Goal: Transaction & Acquisition: Purchase product/service

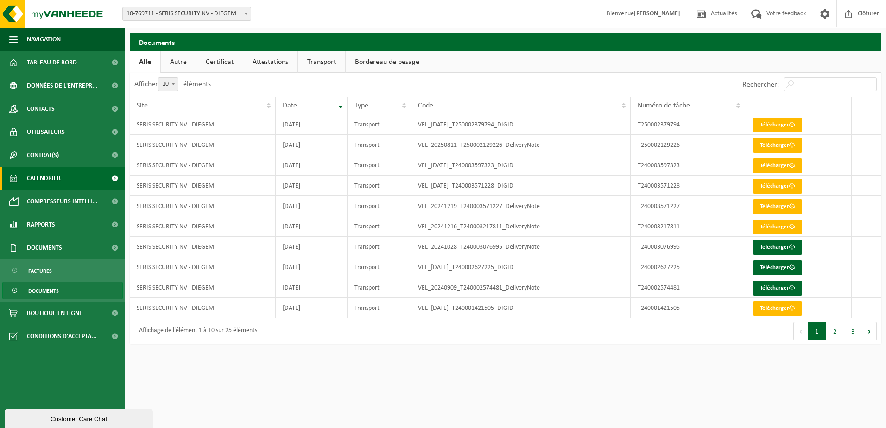
click at [43, 178] on span "Calendrier" at bounding box center [44, 178] width 34 height 23
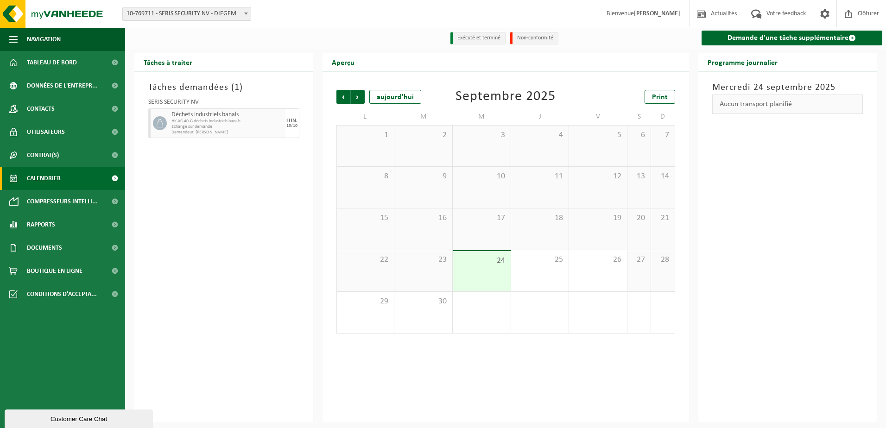
click at [226, 126] on span "Echange sur demande" at bounding box center [228, 127] width 112 height 6
click at [362, 100] on span "Suivant" at bounding box center [358, 97] width 14 height 14
click at [391, 234] on div "13" at bounding box center [365, 229] width 57 height 41
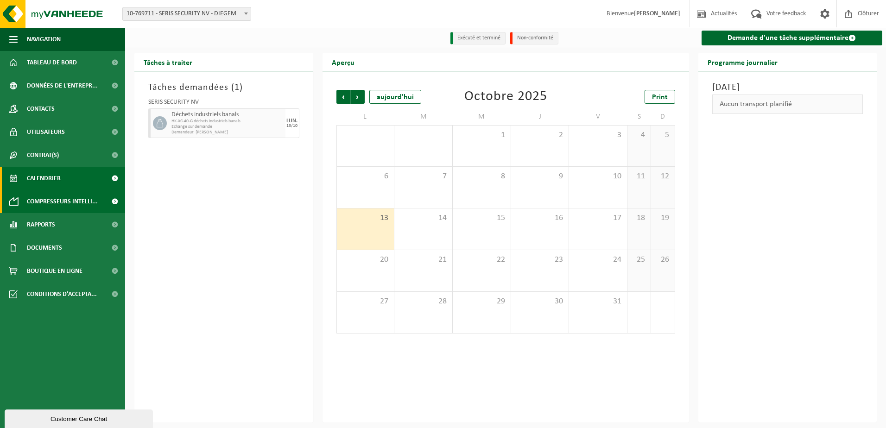
click at [55, 198] on span "Compresseurs intelli..." at bounding box center [62, 201] width 71 height 23
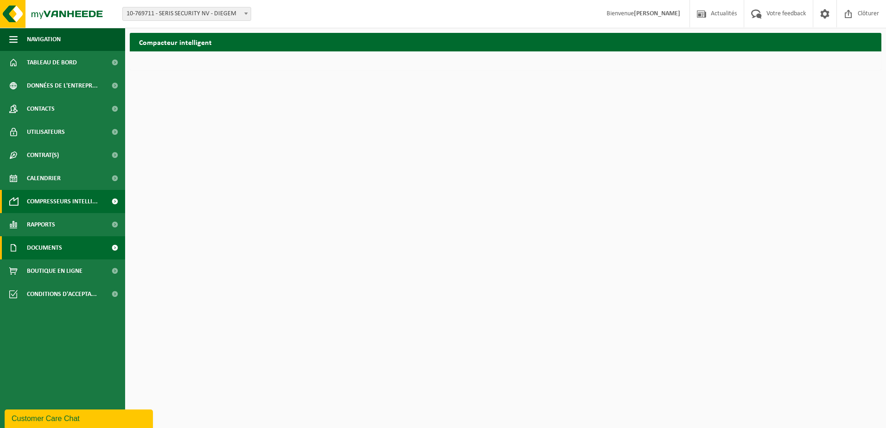
click at [32, 247] on span "Documents" at bounding box center [44, 247] width 35 height 23
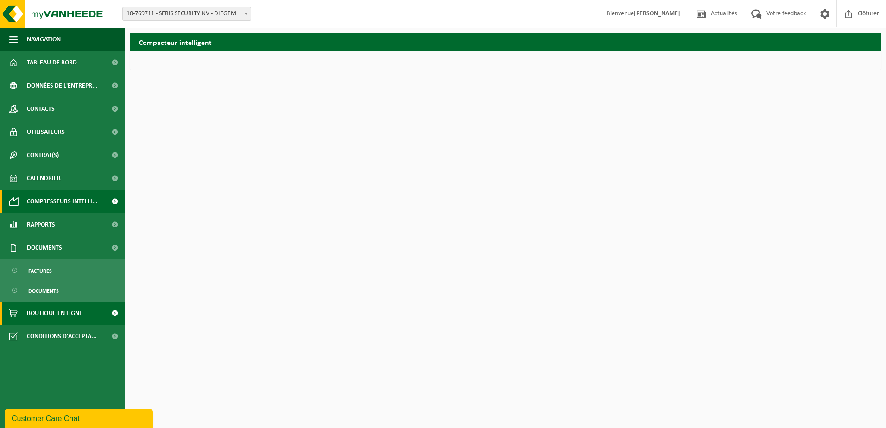
click at [51, 314] on span "Boutique en ligne" at bounding box center [55, 313] width 56 height 23
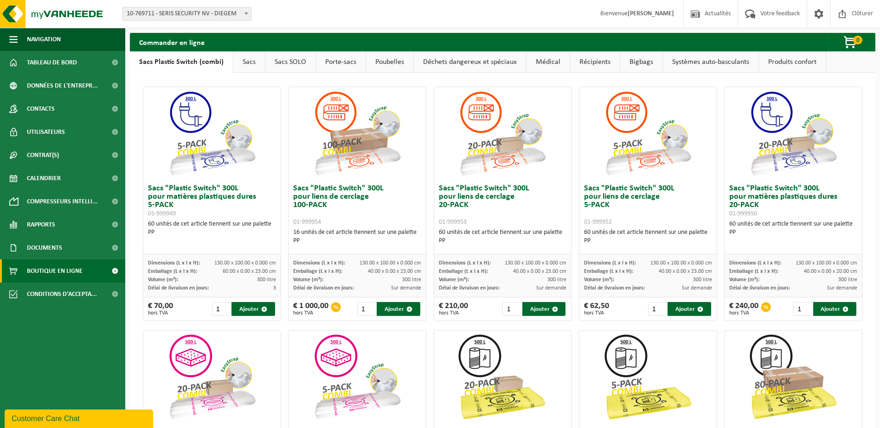
click at [713, 63] on link "Systèmes auto-basculants" at bounding box center [711, 61] width 96 height 21
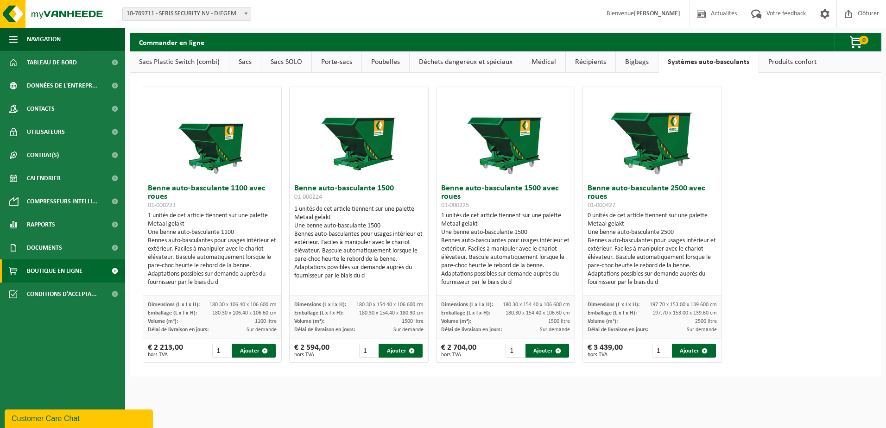
click at [775, 63] on link "Produits confort" at bounding box center [792, 61] width 67 height 21
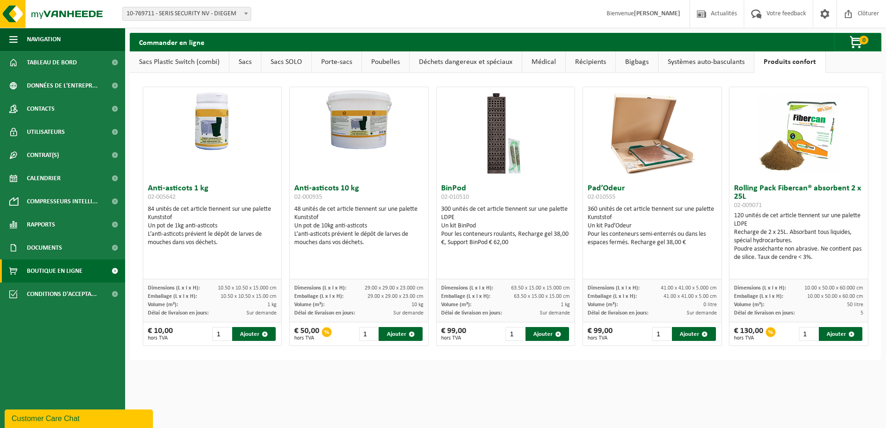
click at [675, 65] on link "Systèmes auto-basculants" at bounding box center [707, 61] width 96 height 21
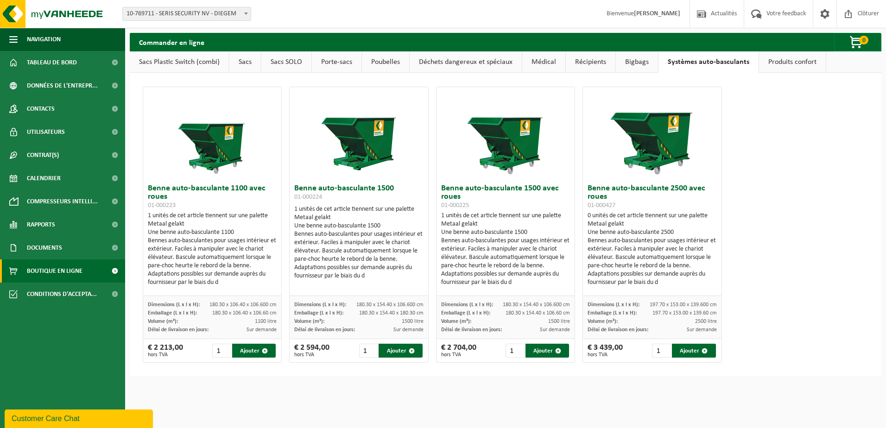
click at [637, 68] on link "Bigbags" at bounding box center [637, 61] width 42 height 21
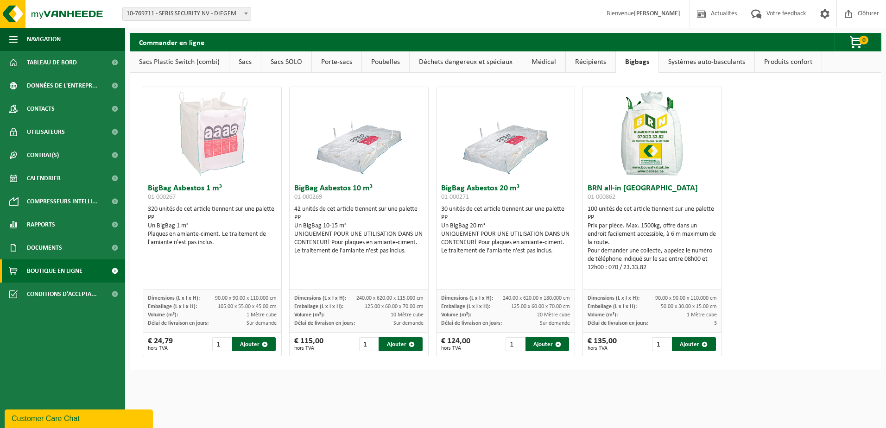
click at [594, 66] on link "Récipients" at bounding box center [591, 61] width 50 height 21
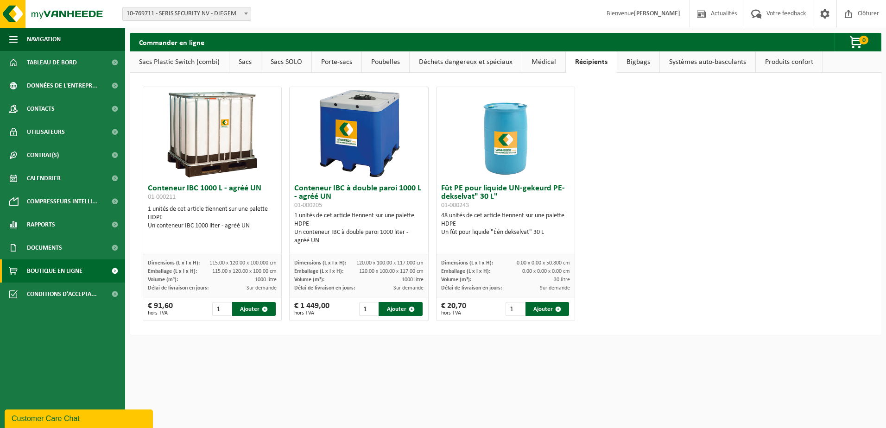
click at [532, 70] on link "Médical" at bounding box center [544, 61] width 43 height 21
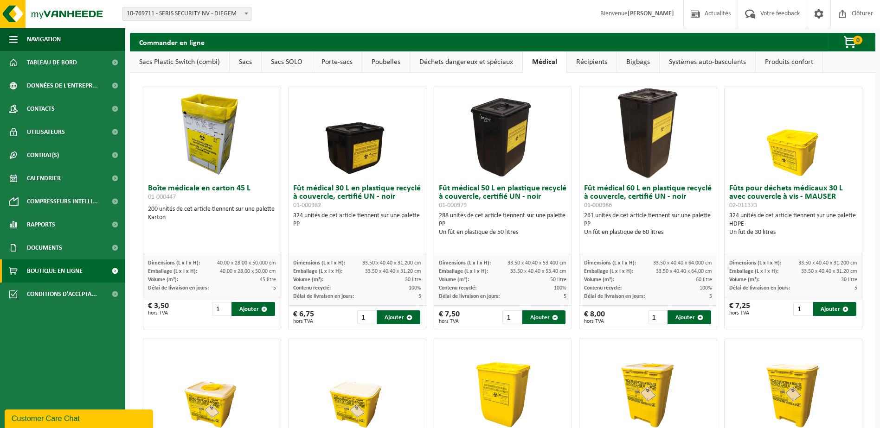
click at [509, 70] on link "Déchets dangereux et spéciaux" at bounding box center [466, 61] width 112 height 21
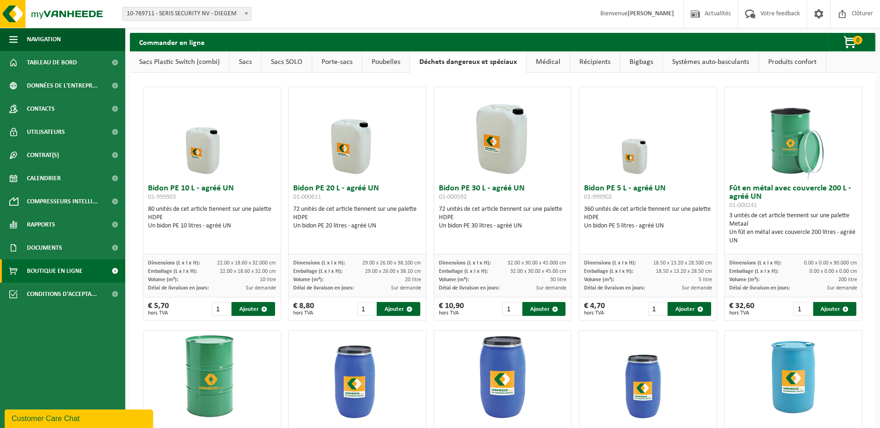
click at [393, 61] on link "Poubelles" at bounding box center [385, 61] width 47 height 21
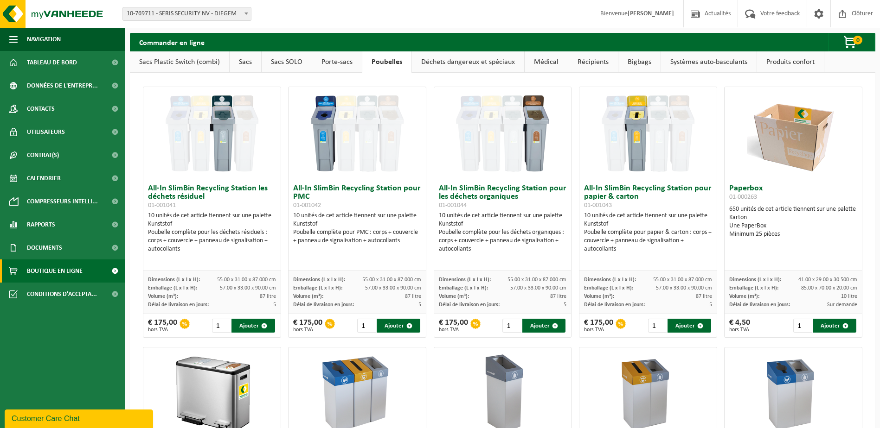
click at [348, 61] on link "Porte-sacs" at bounding box center [337, 61] width 50 height 21
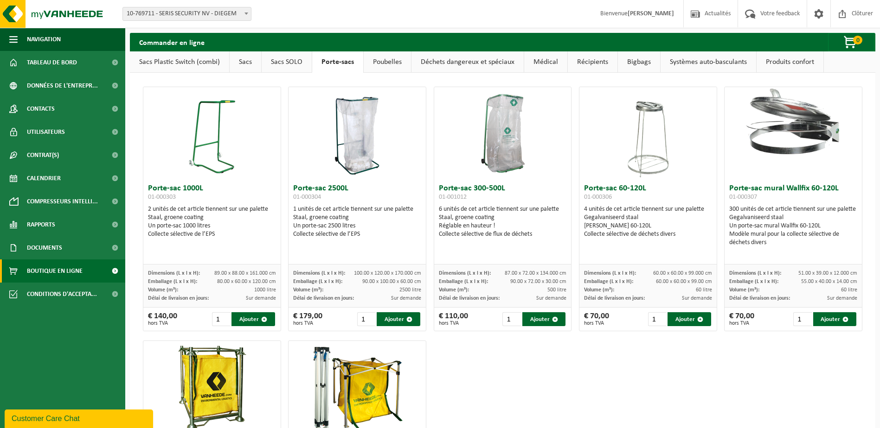
click at [300, 65] on link "Sacs SOLO" at bounding box center [286, 61] width 50 height 21
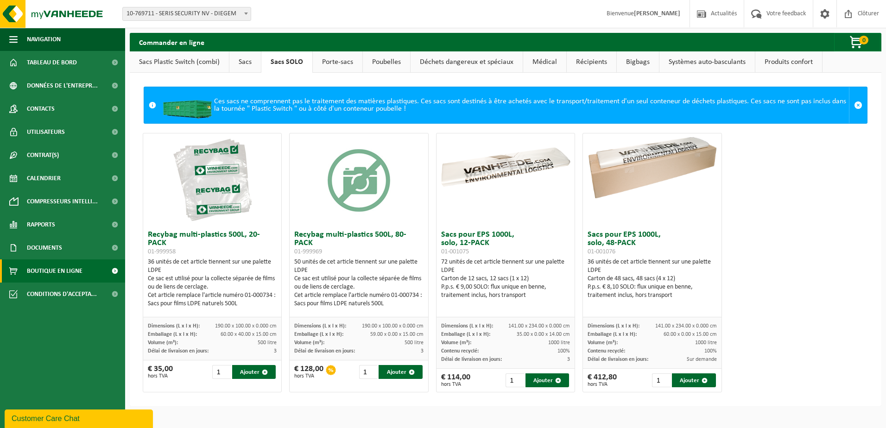
click at [247, 59] on link "Sacs" at bounding box center [246, 61] width 32 height 21
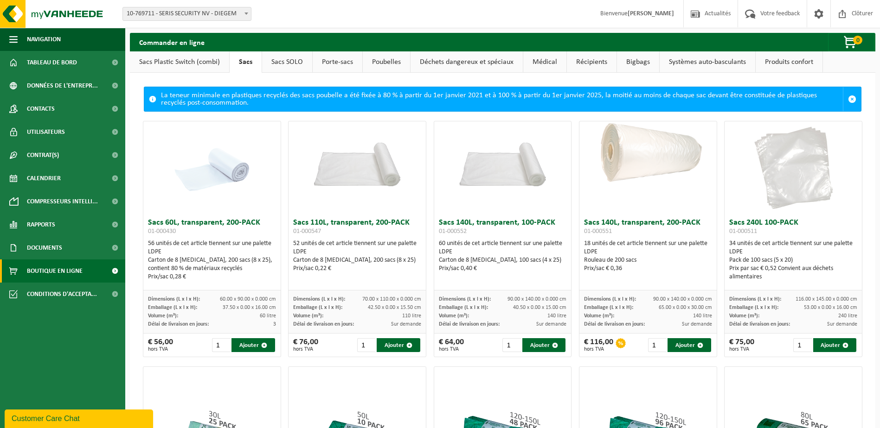
click at [173, 60] on link "Sacs Plastic Switch (combi)" at bounding box center [179, 61] width 99 height 21
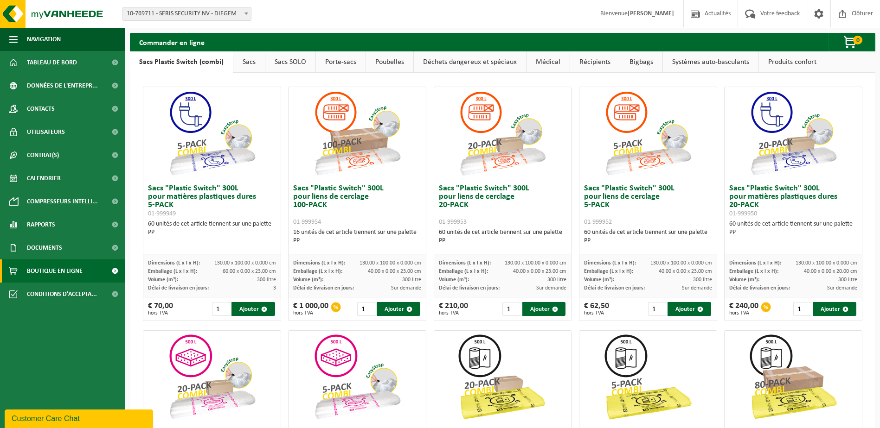
click at [793, 68] on link "Produits confort" at bounding box center [792, 61] width 67 height 21
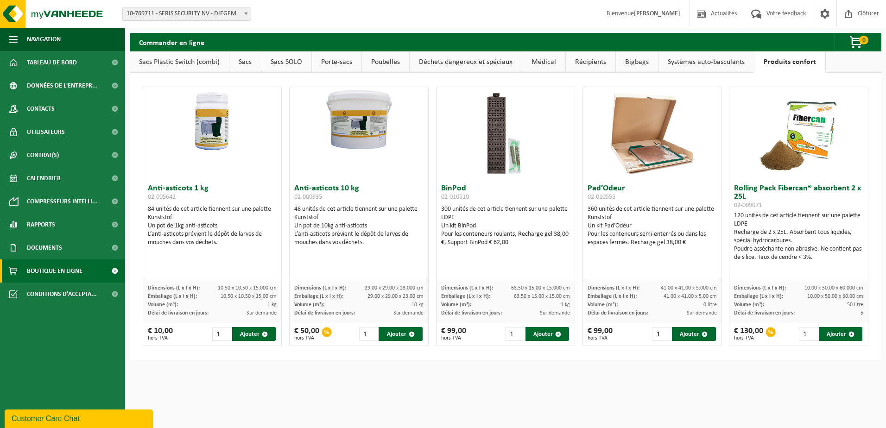
click at [626, 166] on img at bounding box center [652, 133] width 93 height 93
click at [698, 64] on link "Systèmes auto-basculants" at bounding box center [707, 61] width 96 height 21
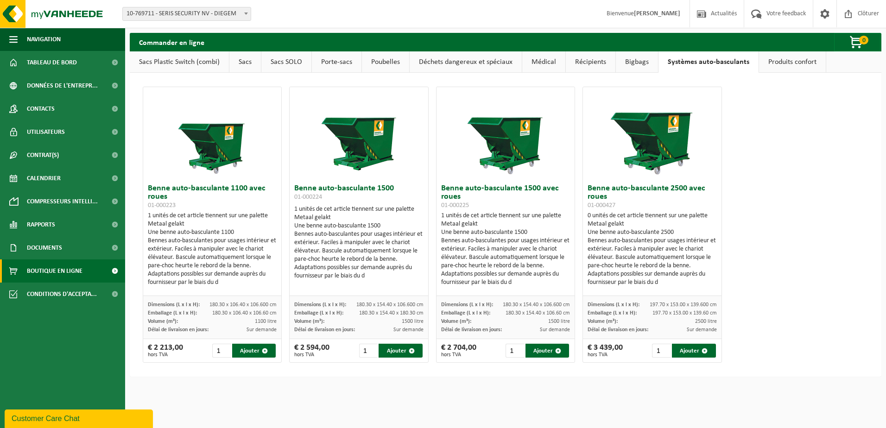
click at [635, 64] on link "Bigbags" at bounding box center [637, 61] width 42 height 21
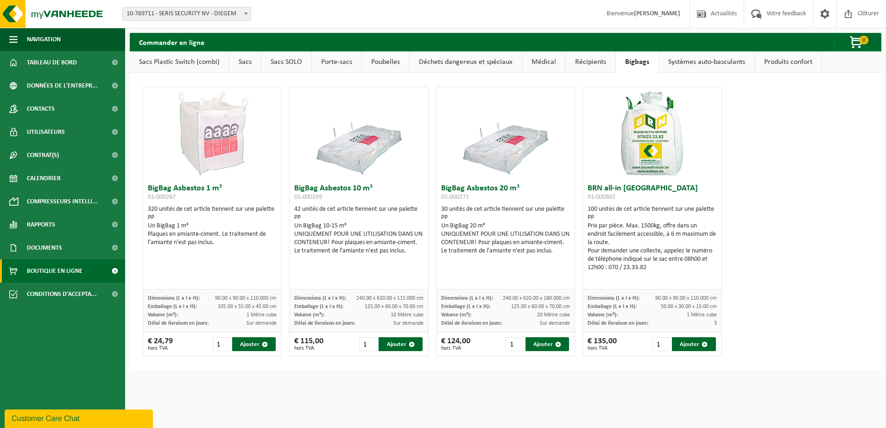
click at [587, 64] on link "Récipients" at bounding box center [591, 61] width 50 height 21
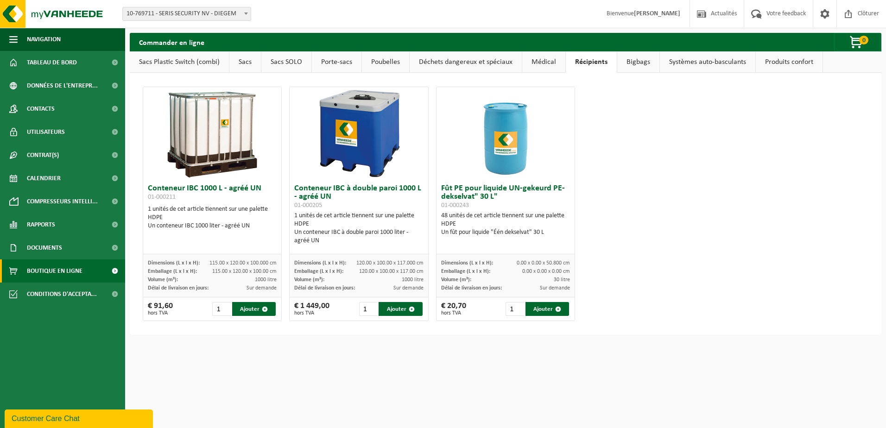
click at [536, 58] on link "Médical" at bounding box center [544, 61] width 43 height 21
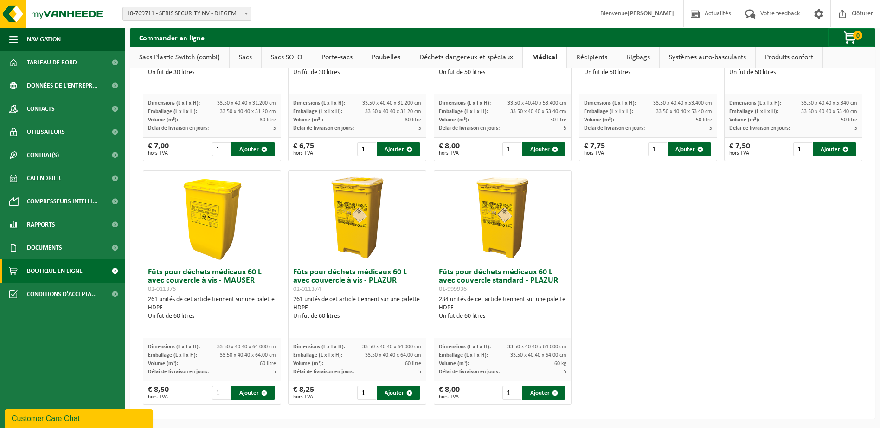
scroll to position [366, 0]
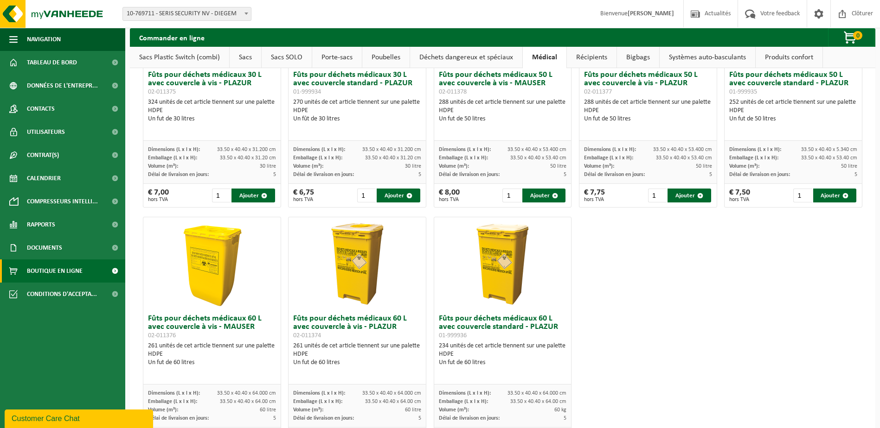
click at [468, 55] on link "Déchets dangereux et spéciaux" at bounding box center [466, 57] width 112 height 21
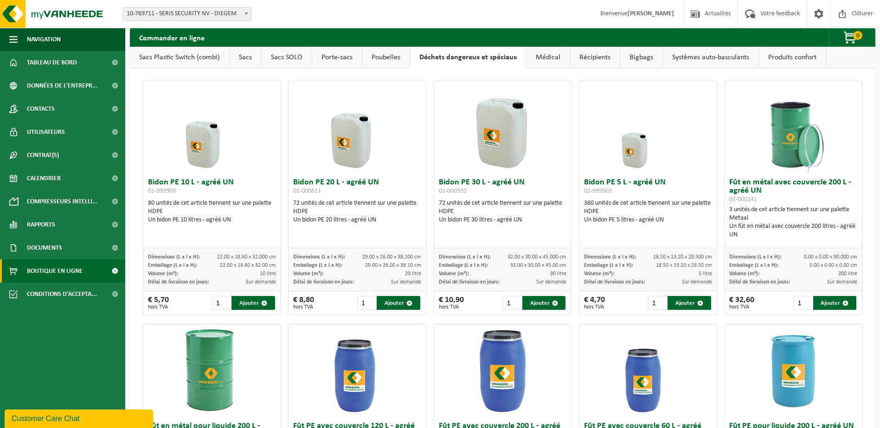
scroll to position [0, 0]
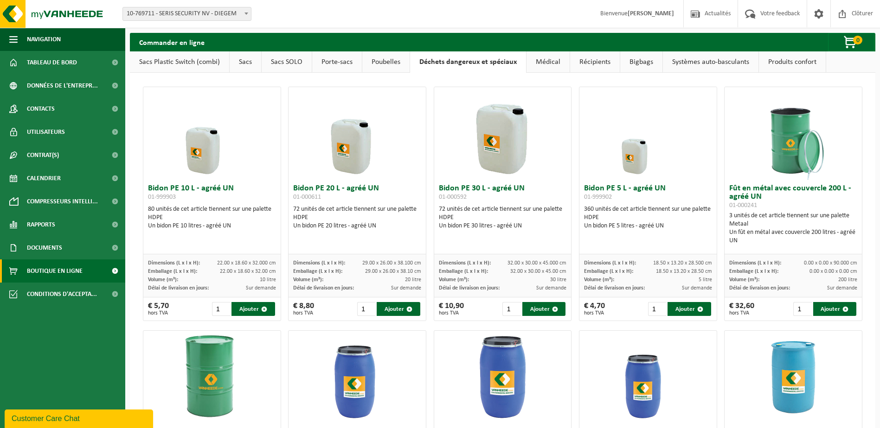
click at [394, 67] on link "Poubelles" at bounding box center [385, 61] width 47 height 21
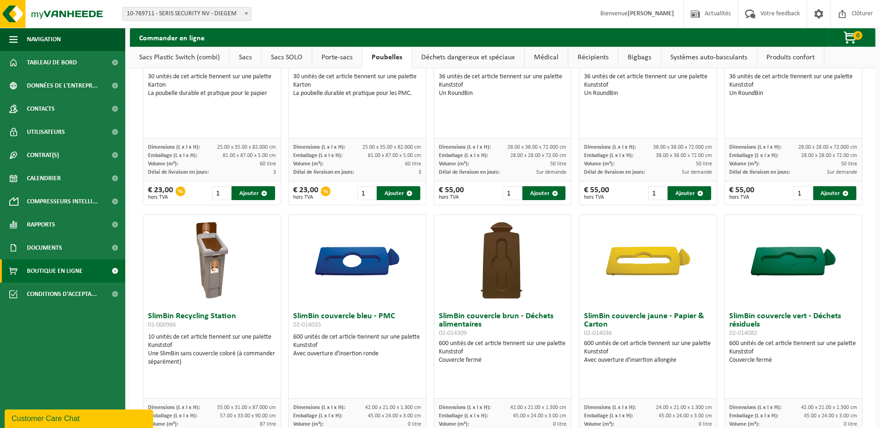
scroll to position [540, 0]
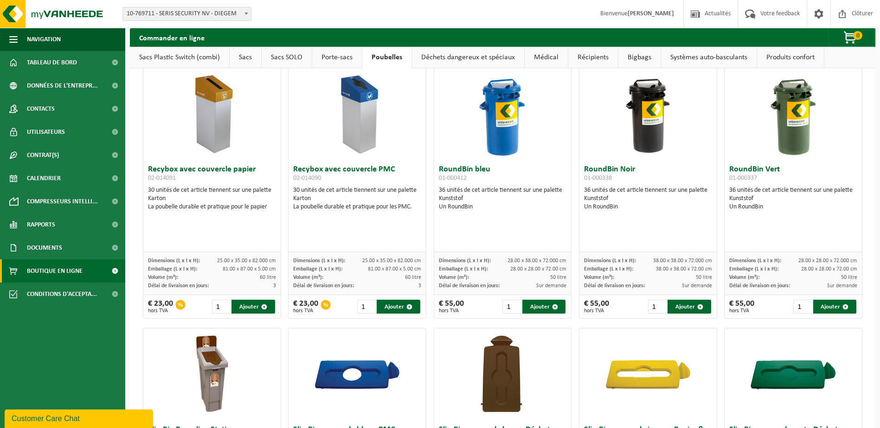
click at [338, 56] on link "Porte-sacs" at bounding box center [337, 57] width 50 height 21
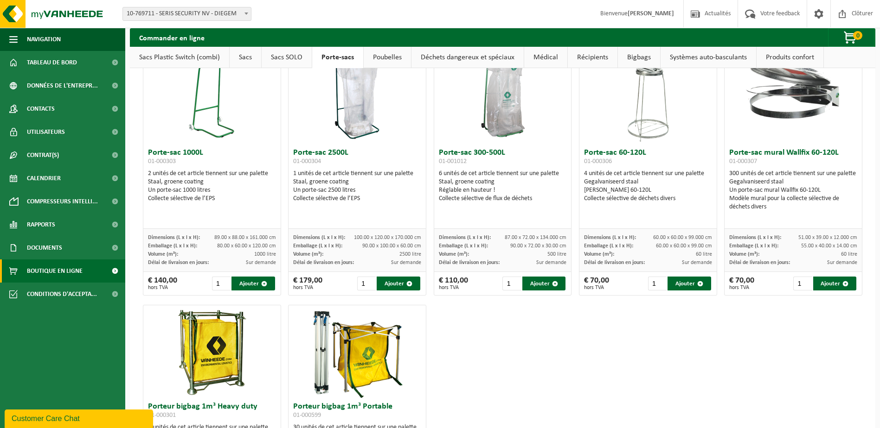
scroll to position [0, 0]
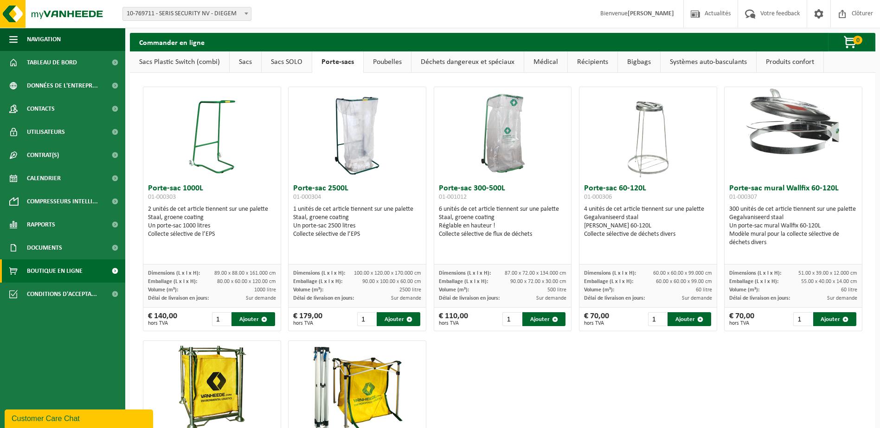
click at [284, 68] on link "Sacs SOLO" at bounding box center [286, 61] width 50 height 21
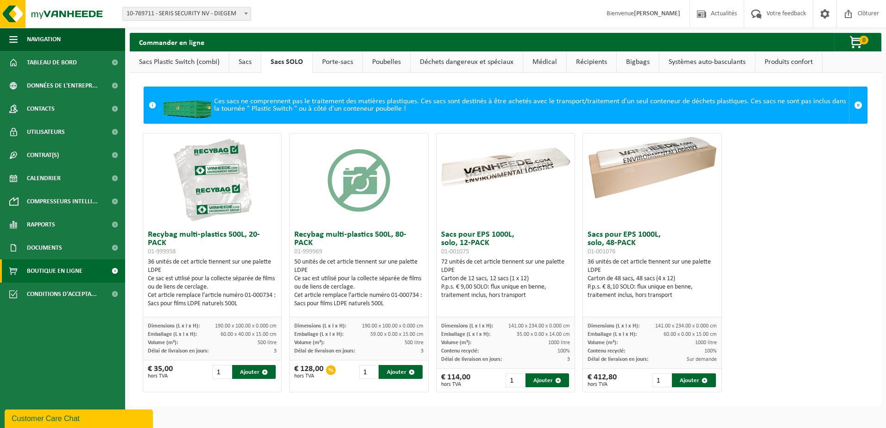
click at [202, 67] on link "Sacs Plastic Switch (combi)" at bounding box center [179, 61] width 99 height 21
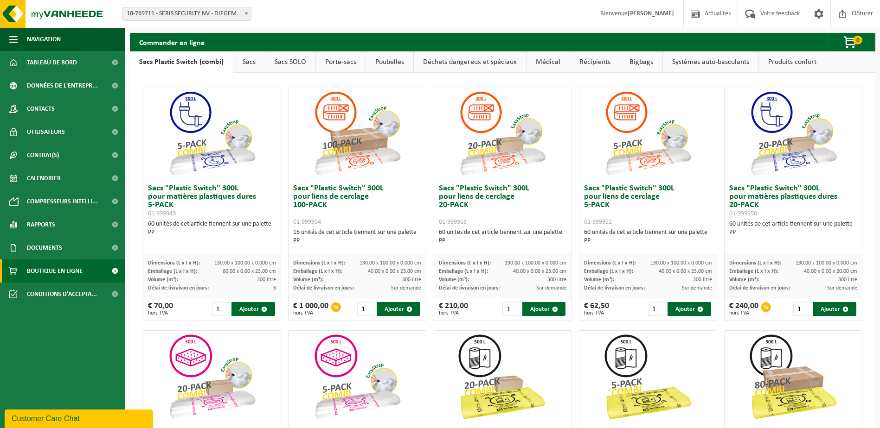
click at [242, 63] on link "Sacs" at bounding box center [249, 61] width 32 height 21
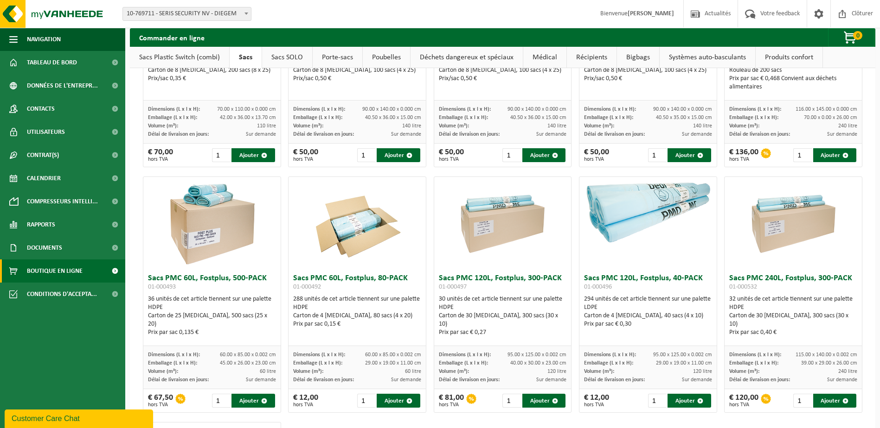
scroll to position [1181, 0]
